Goal: Complete application form

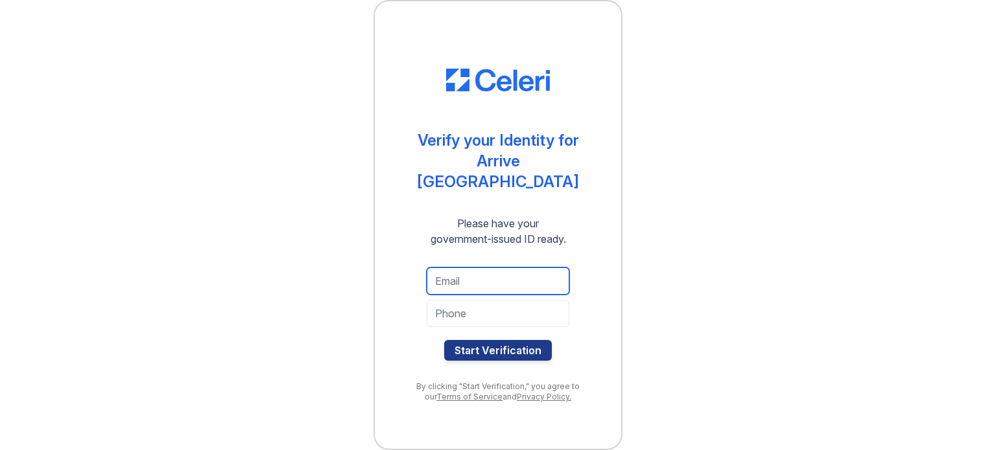
click at [521, 272] on input "email" at bounding box center [498, 281] width 143 height 27
type input "[EMAIL_ADDRESS][DOMAIN_NAME]"
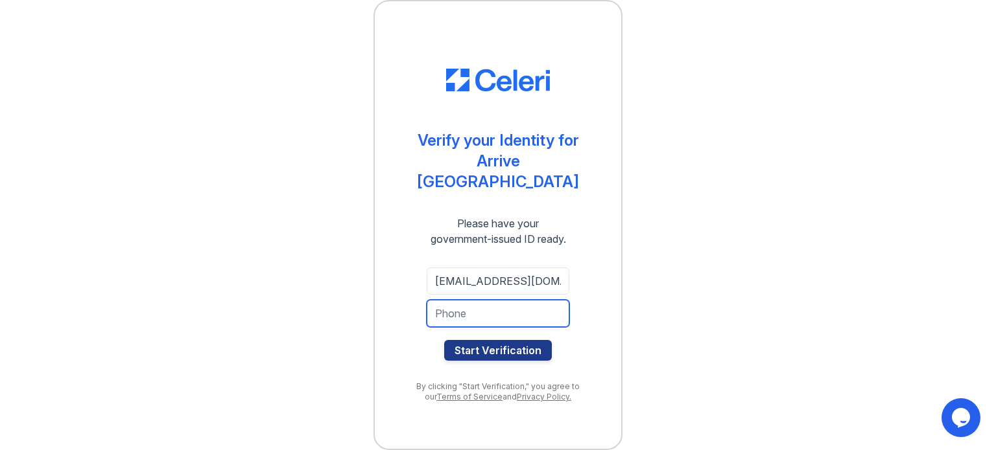
click at [510, 313] on input "tel" at bounding box center [498, 313] width 143 height 27
type input "7743461214"
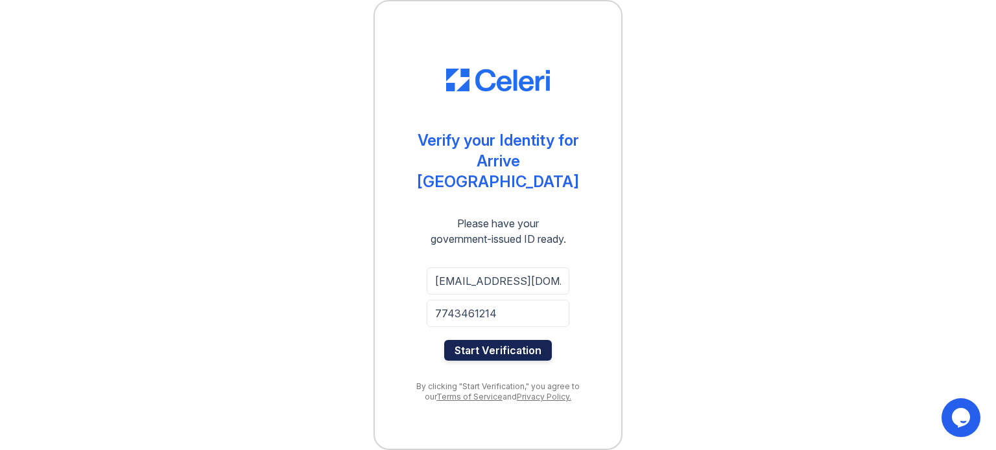
click at [500, 340] on button "Start Verification" at bounding box center [498, 350] width 108 height 21
